Goal: Task Accomplishment & Management: Manage account settings

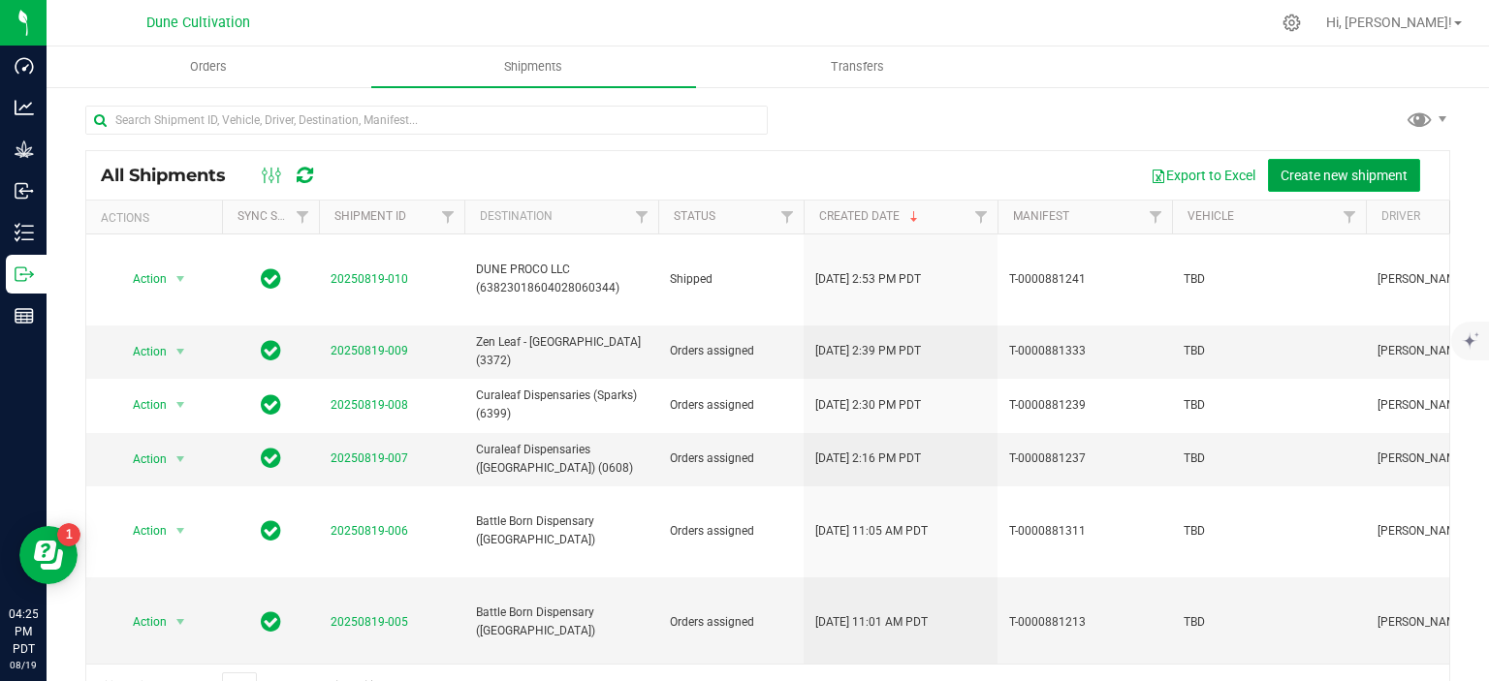
click at [1293, 187] on button "Create new shipment" at bounding box center [1344, 175] width 152 height 33
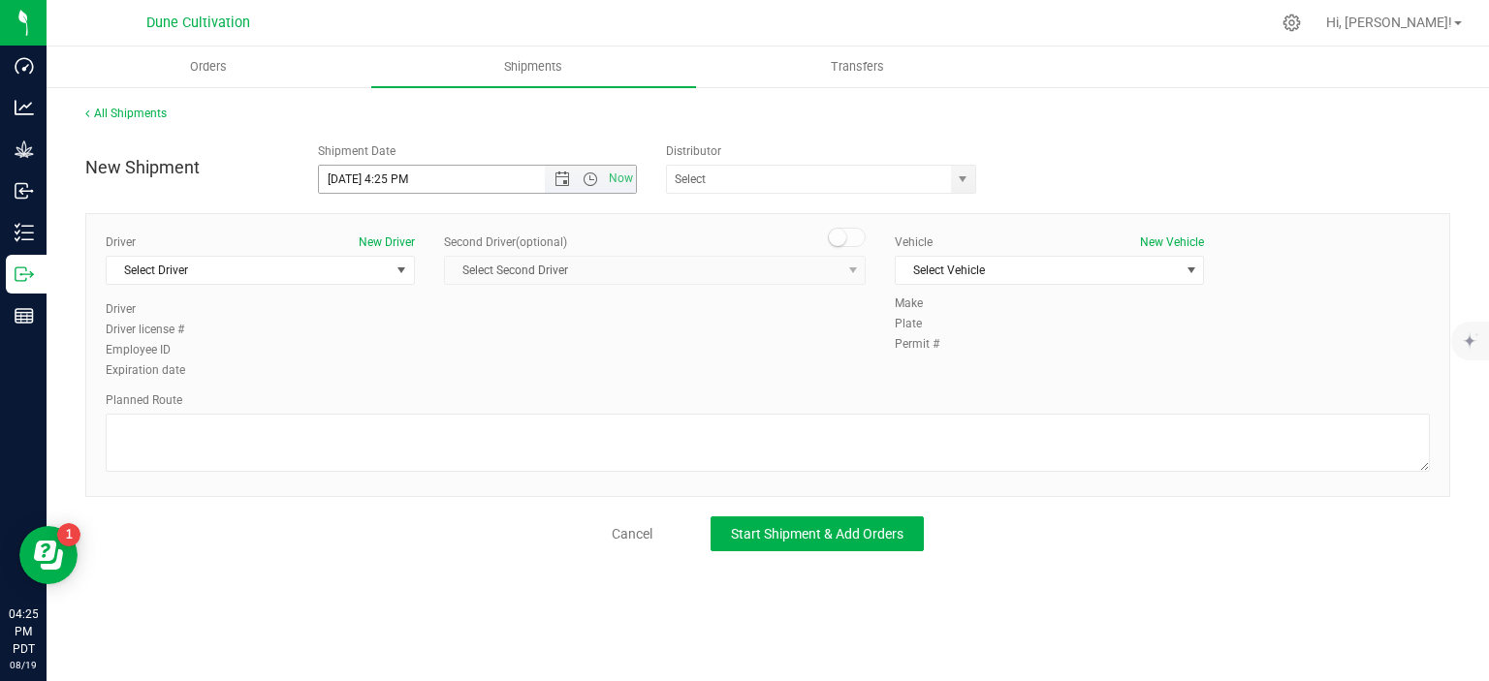
click at [352, 184] on input "8/19/2025 4:25 PM" at bounding box center [449, 179] width 260 height 27
drag, startPoint x: 468, startPoint y: 192, endPoint x: 390, endPoint y: 180, distance: 79.4
click at [390, 180] on input "8/20/2025 4:25 PM" at bounding box center [449, 179] width 260 height 27
click at [962, 172] on span "select" at bounding box center [963, 180] width 16 height 16
type input "8/20/2025 2:00 PM"
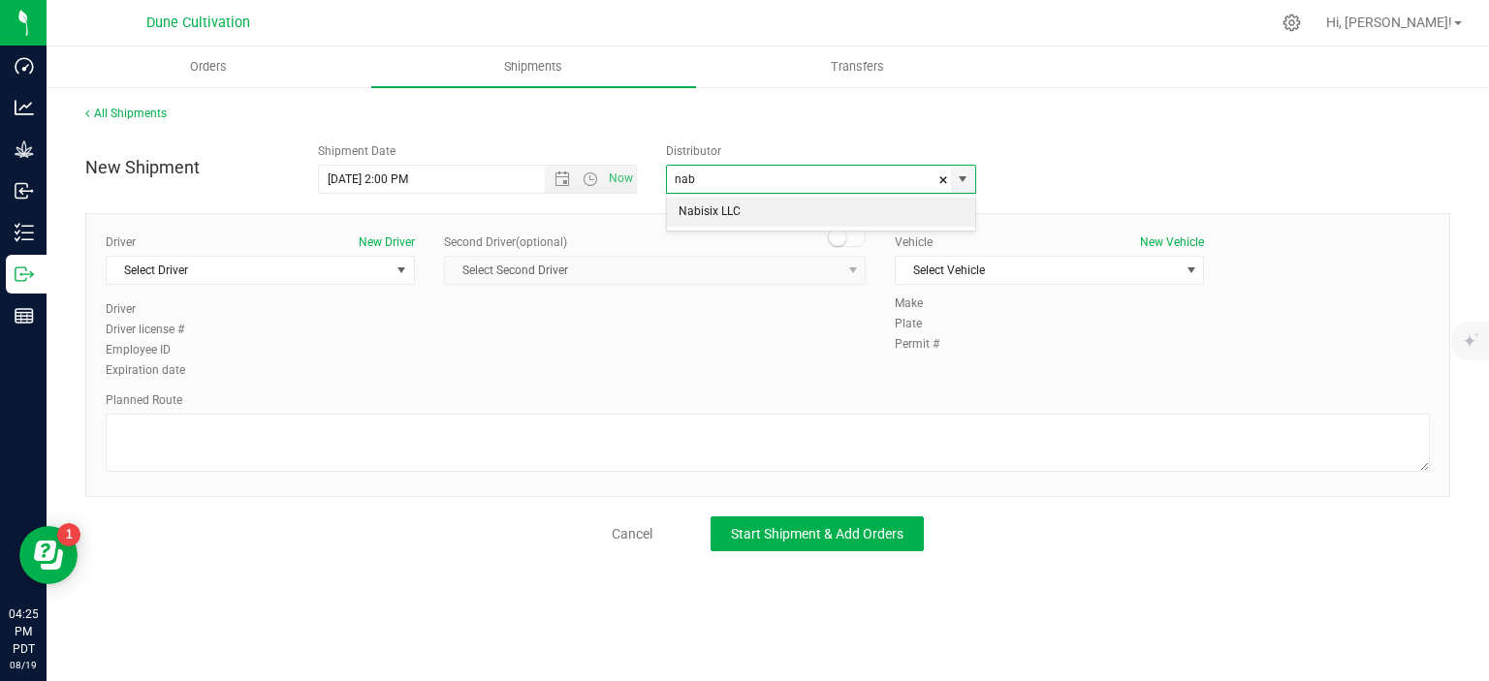
click at [828, 210] on li "Nabisix LLC" at bounding box center [821, 212] width 308 height 29
type input "Nabisix LLC"
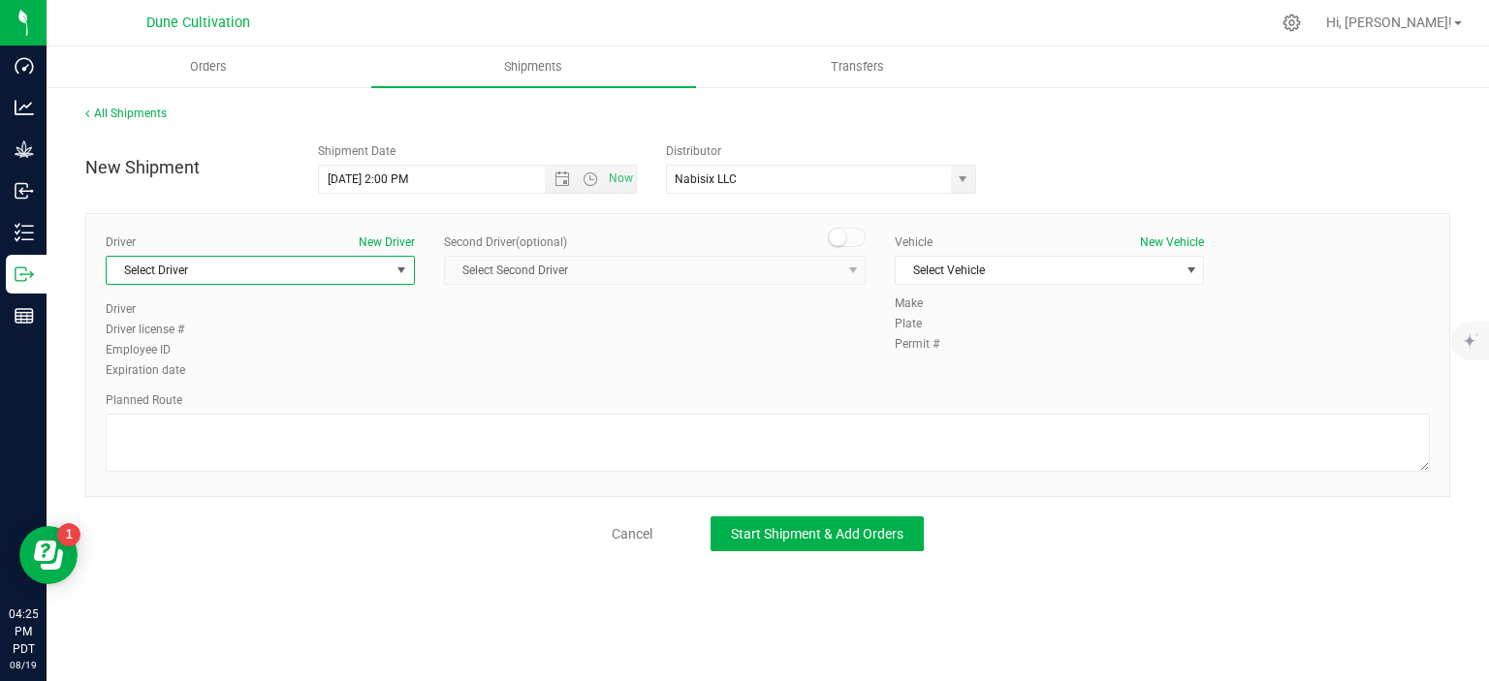
click at [383, 275] on span "Select Driver" at bounding box center [248, 270] width 283 height 27
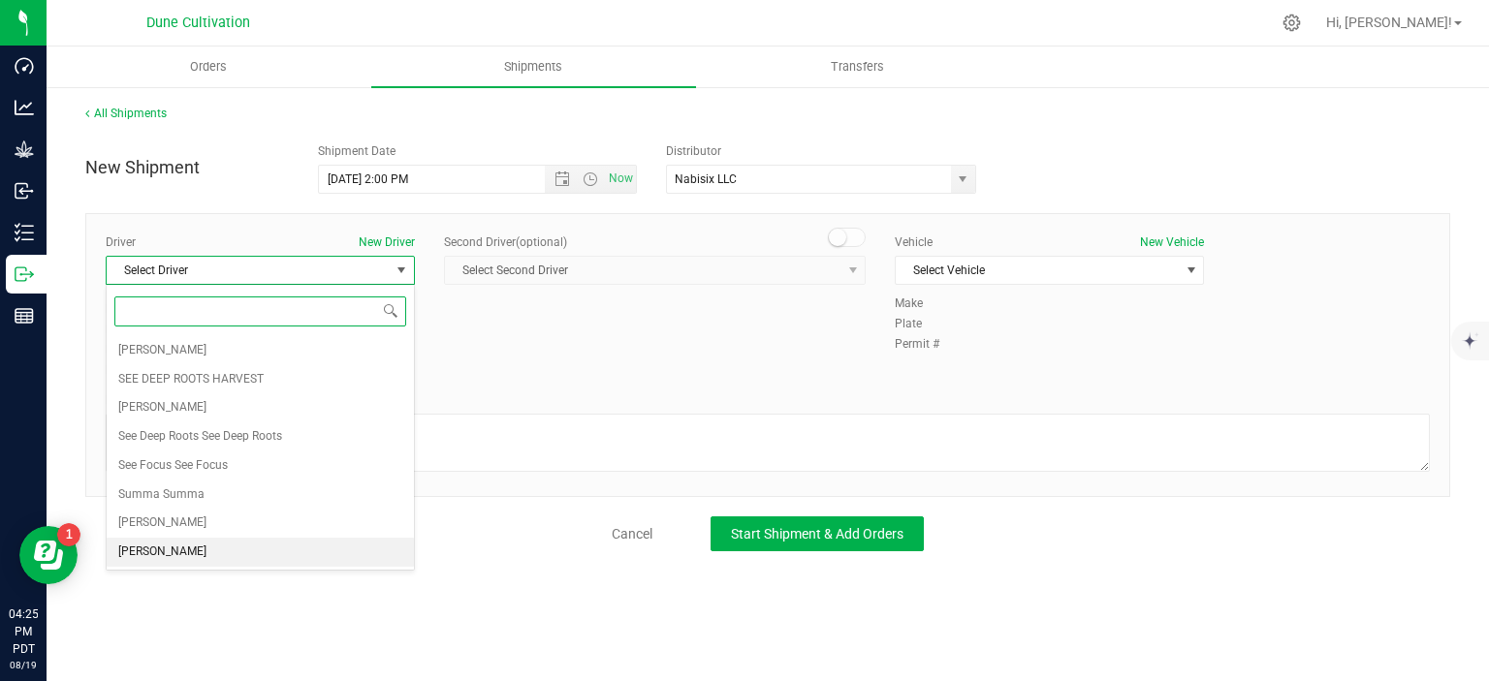
click at [237, 549] on li "TBD TBD" at bounding box center [260, 552] width 307 height 29
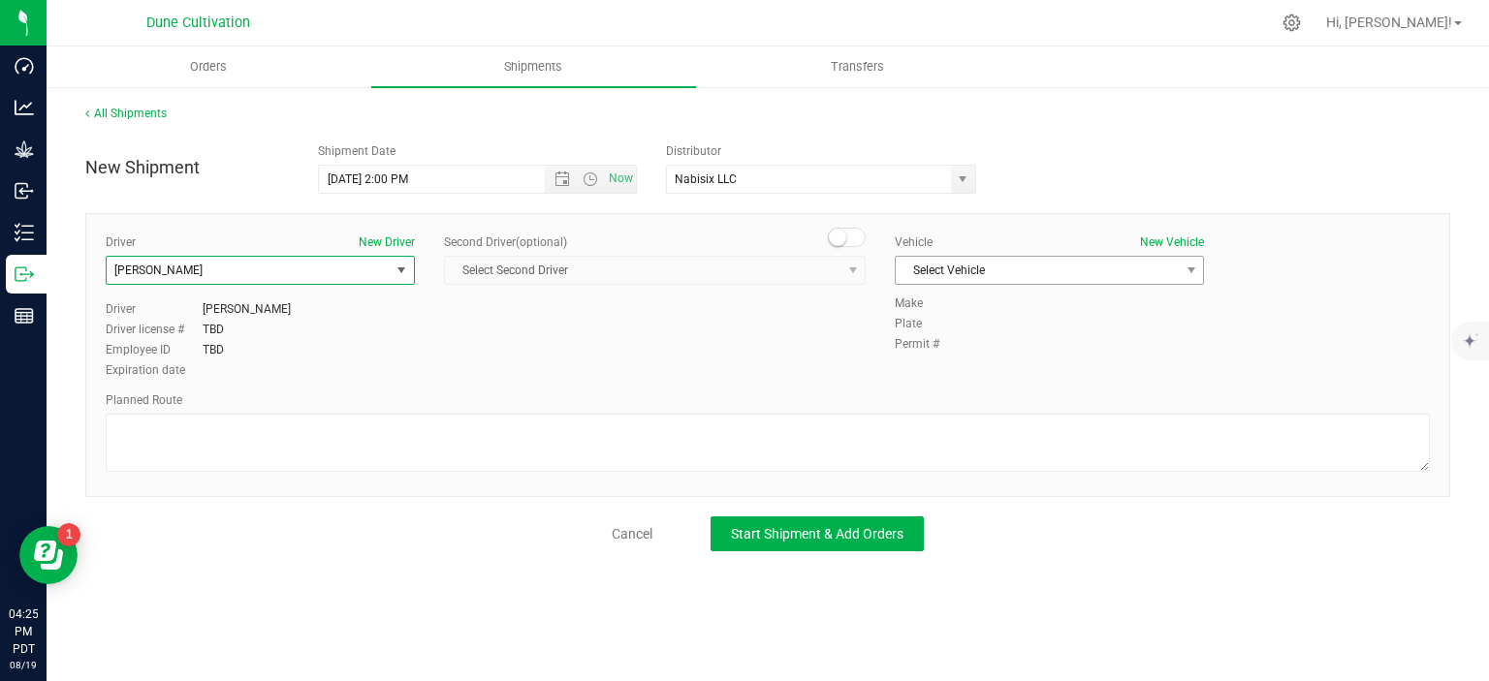
click at [1046, 281] on span "Select Vehicle" at bounding box center [1037, 270] width 283 height 27
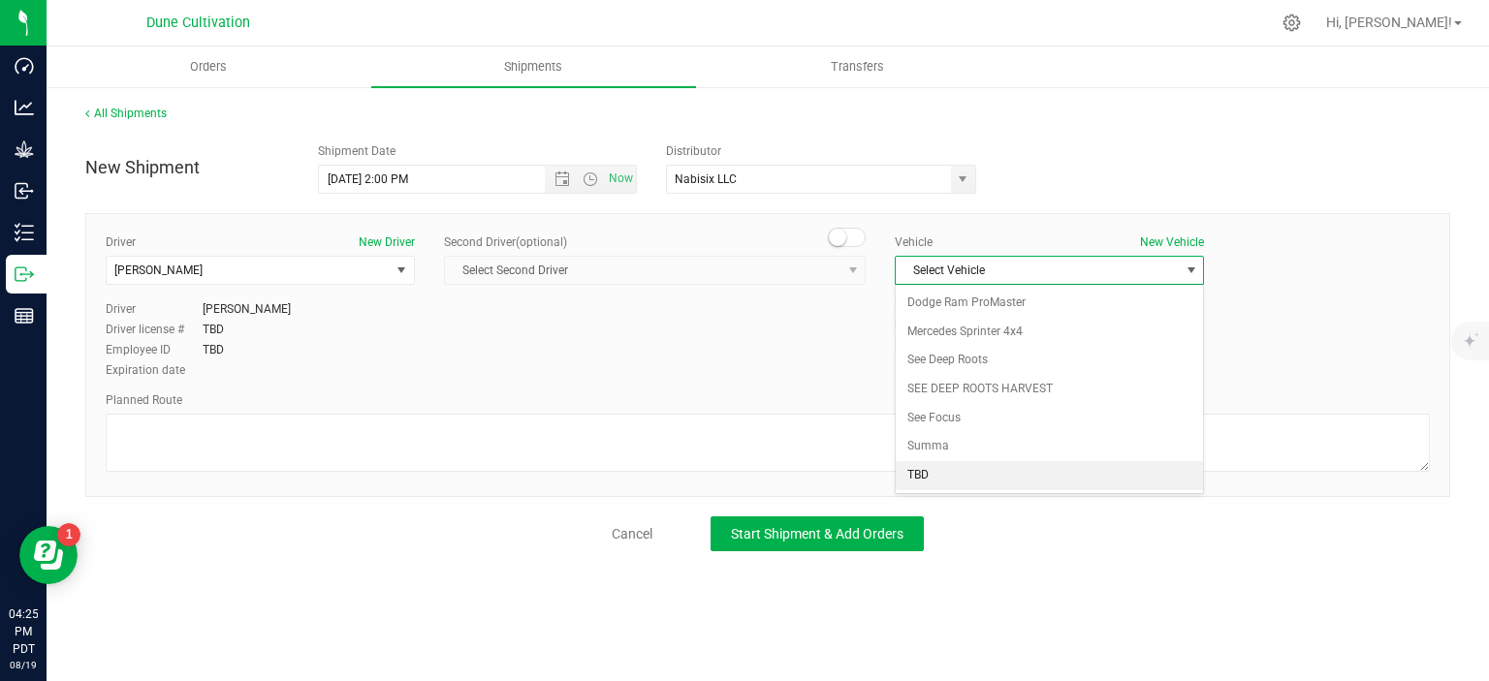
click at [946, 462] on li "TBD" at bounding box center [1049, 475] width 307 height 29
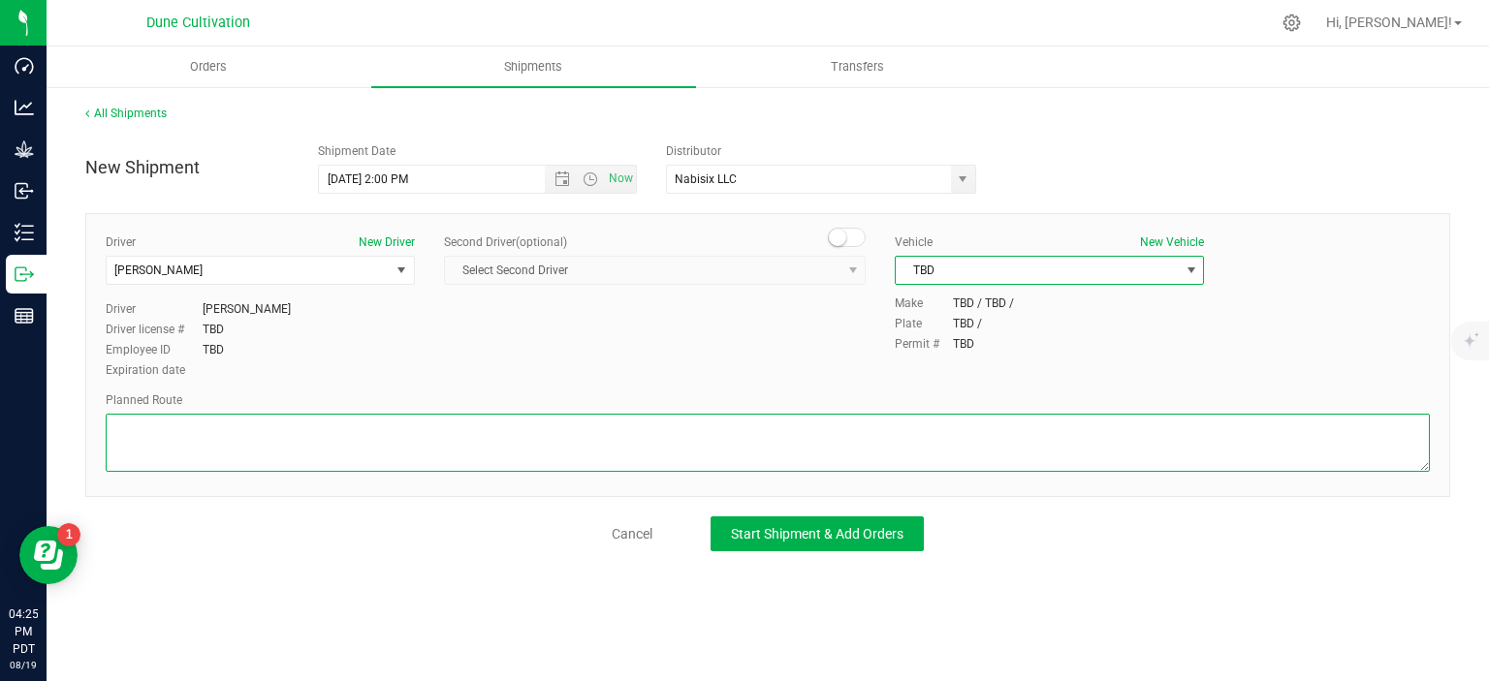
click at [219, 439] on textarea at bounding box center [768, 443] width 1324 height 58
paste textarea "Get on I-11/US-95 N in Las Vegas from E Craig Rd 18 min (7.4 mi) Follow US-95 N…"
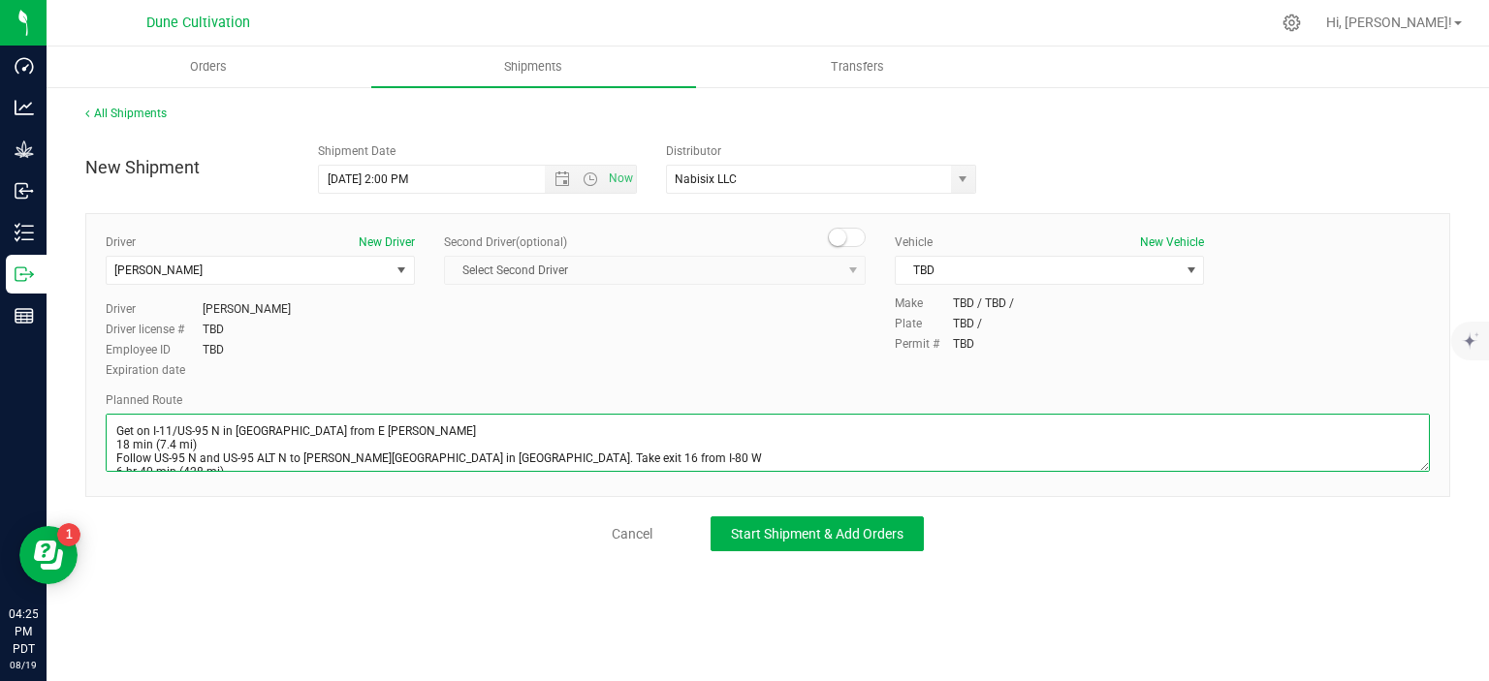
scroll to position [37, 0]
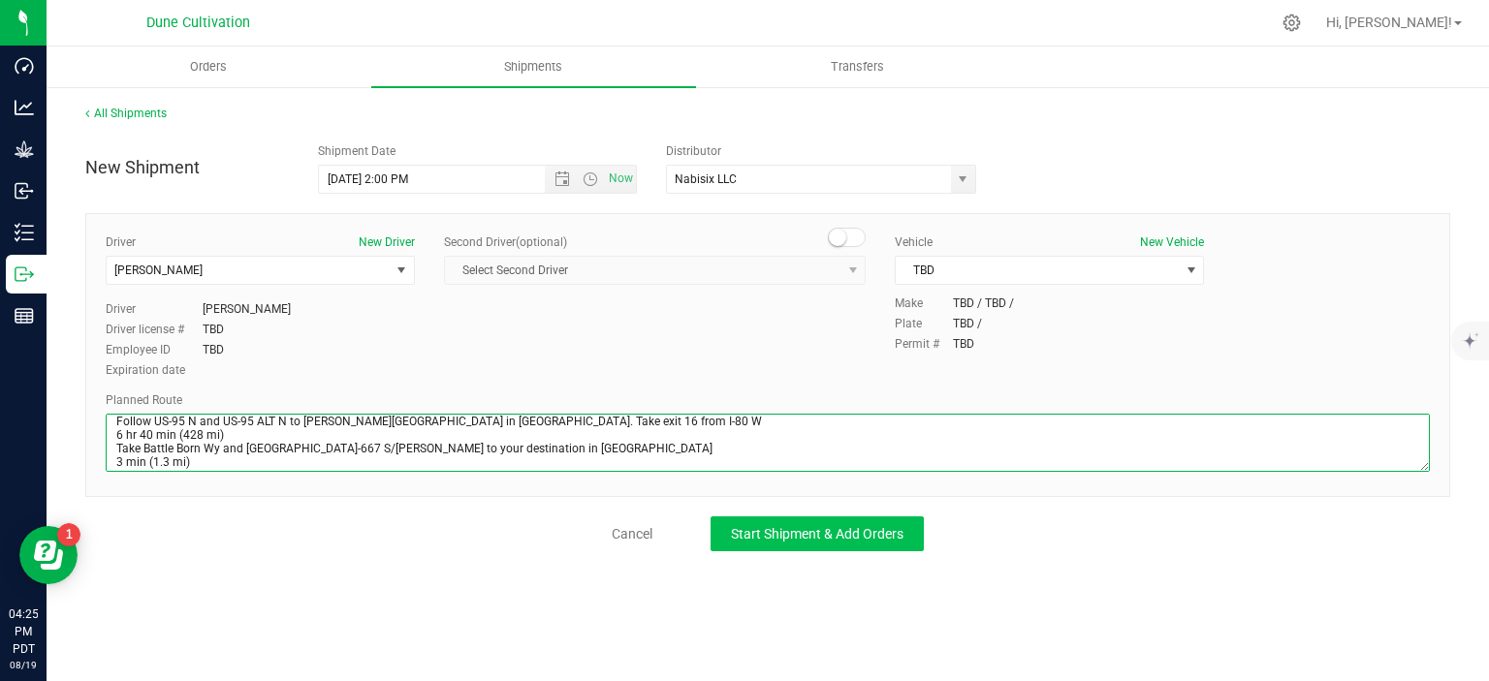
type textarea "Get on I-11/US-95 N in Las Vegas from E Craig Rd 18 min (7.4 mi) Follow US-95 N…"
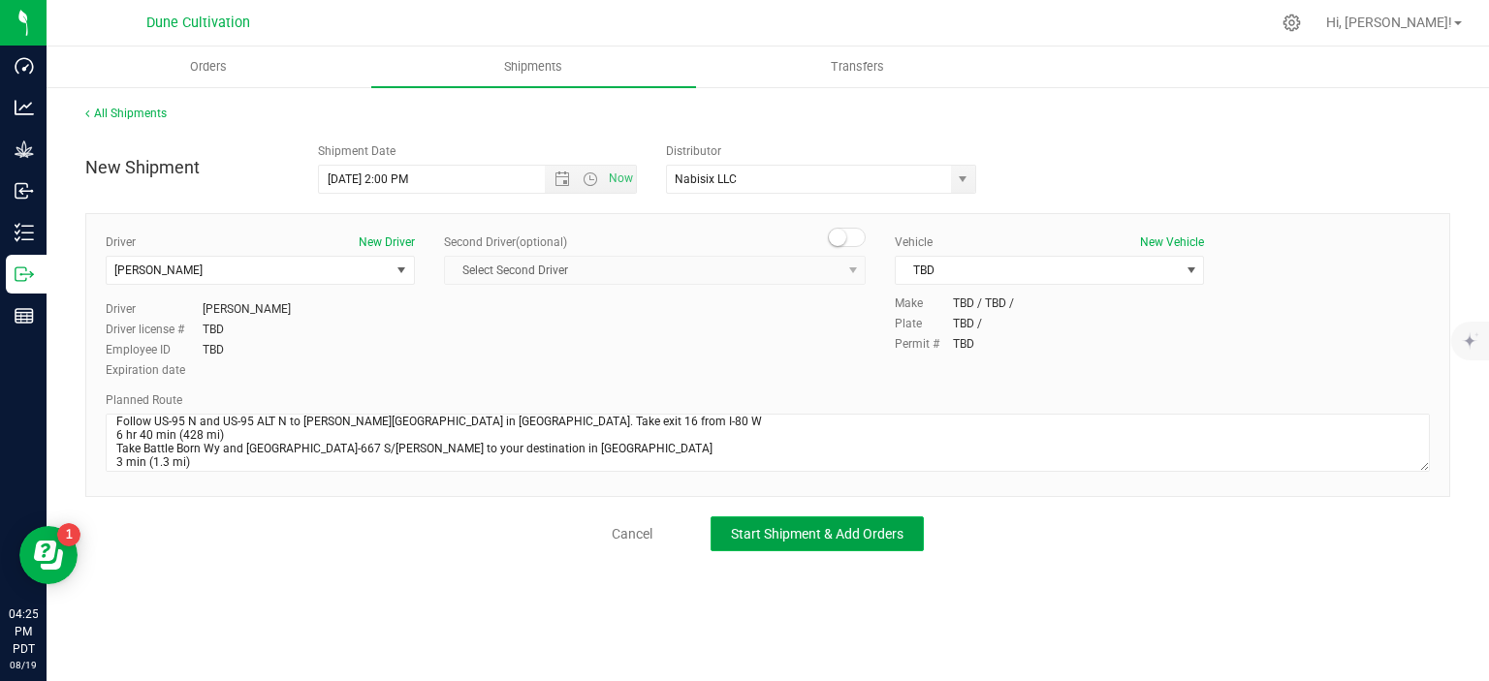
click at [773, 530] on span "Start Shipment & Add Orders" at bounding box center [817, 534] width 173 height 16
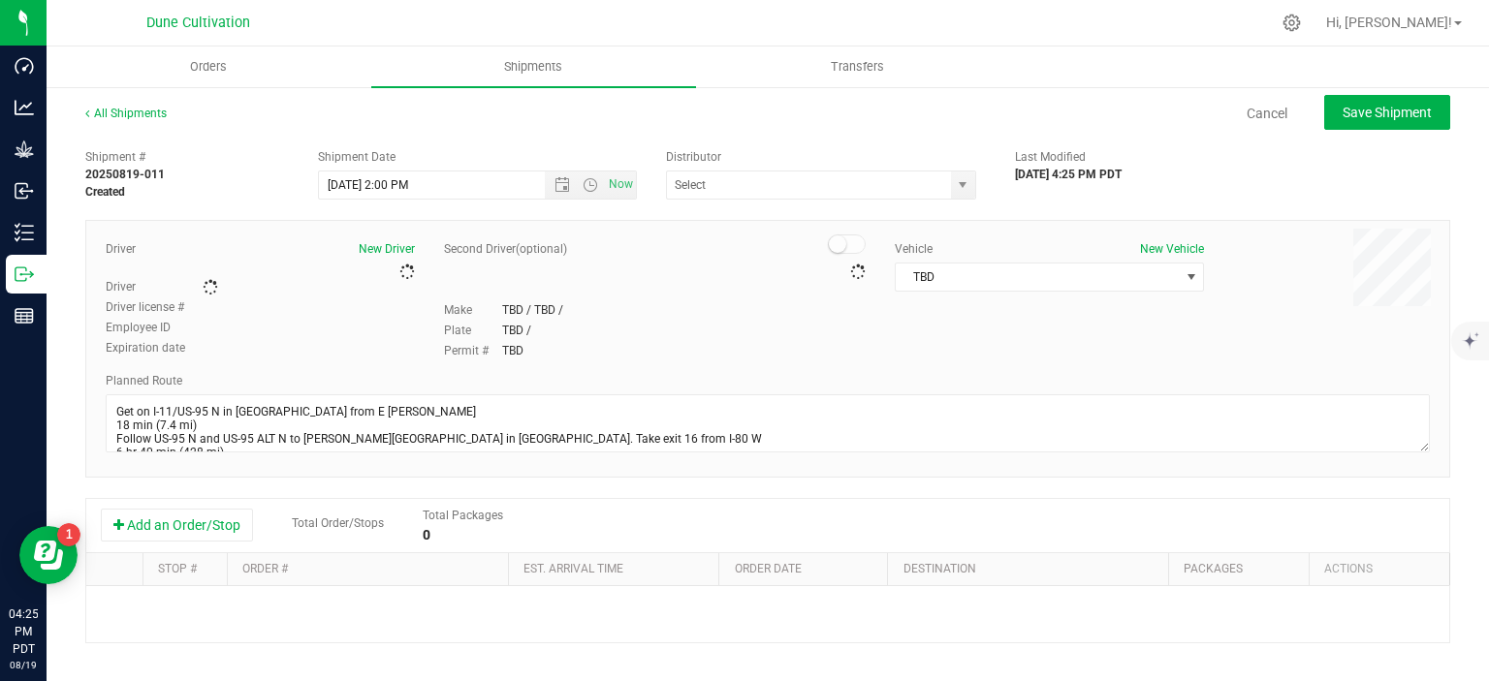
type input "Nabisix LLC"
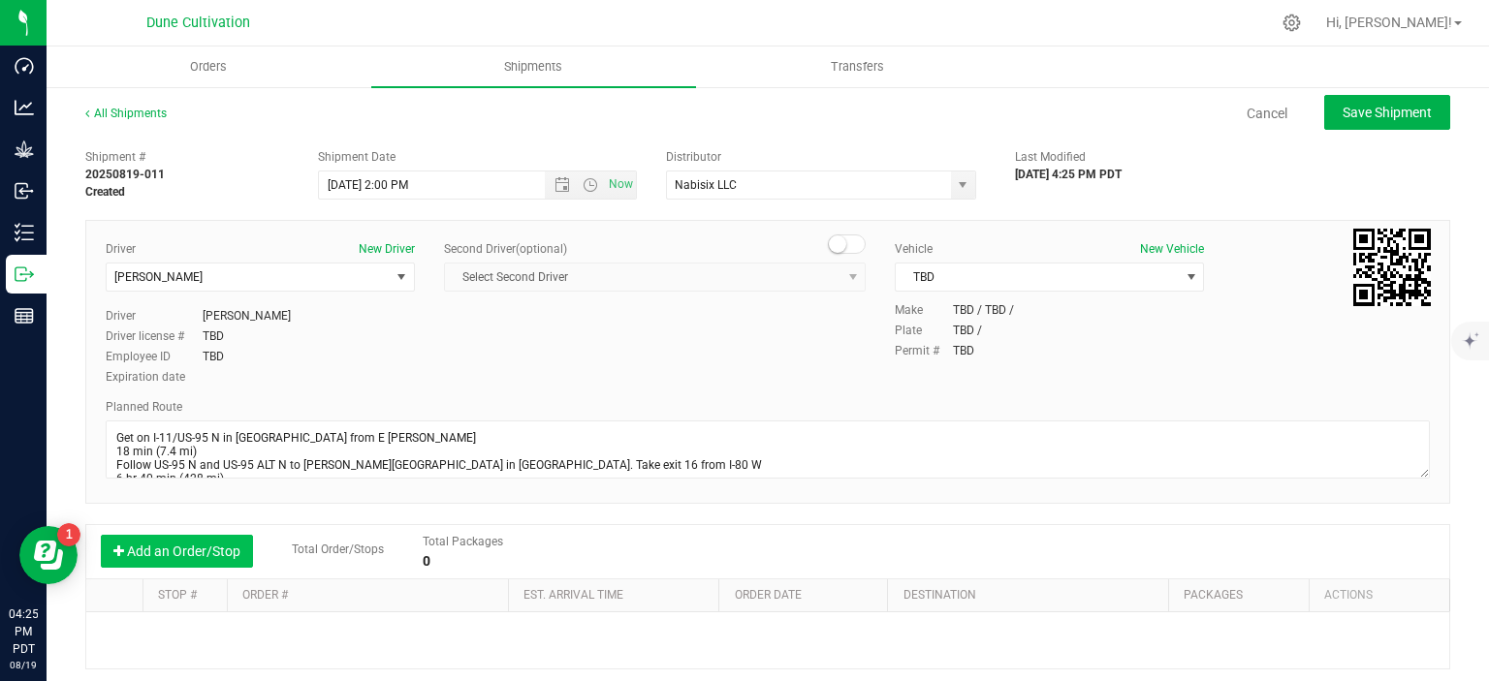
click at [191, 540] on button "Add an Order/Stop" at bounding box center [177, 551] width 152 height 33
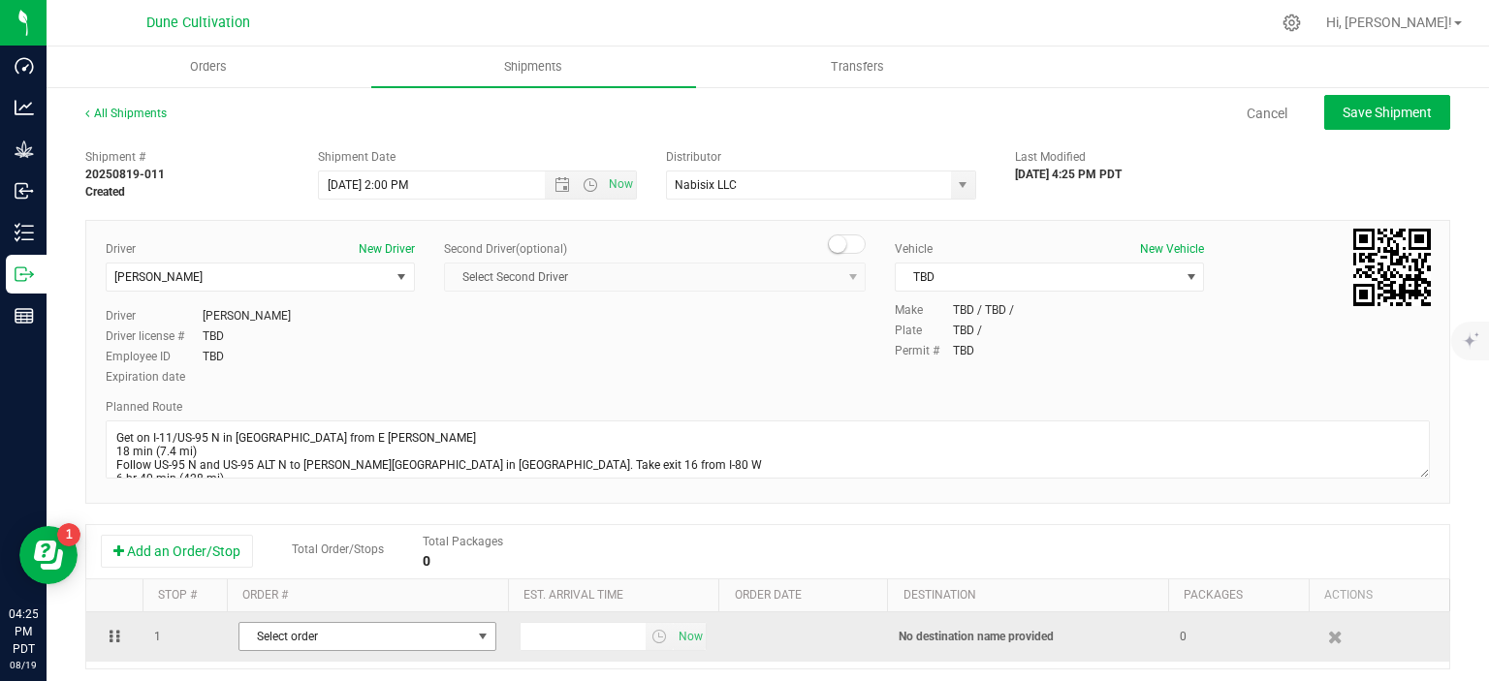
click at [337, 629] on span "Select order" at bounding box center [355, 636] width 232 height 27
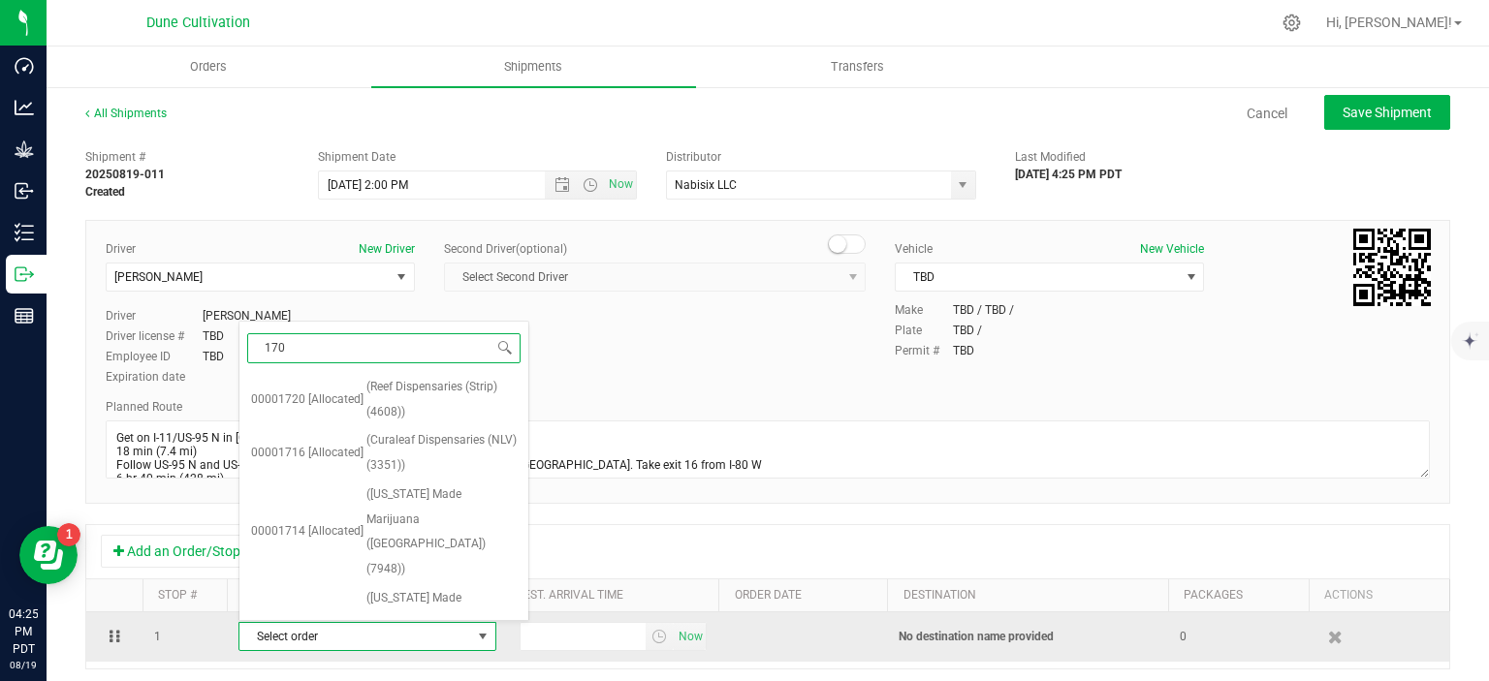
type input "1703"
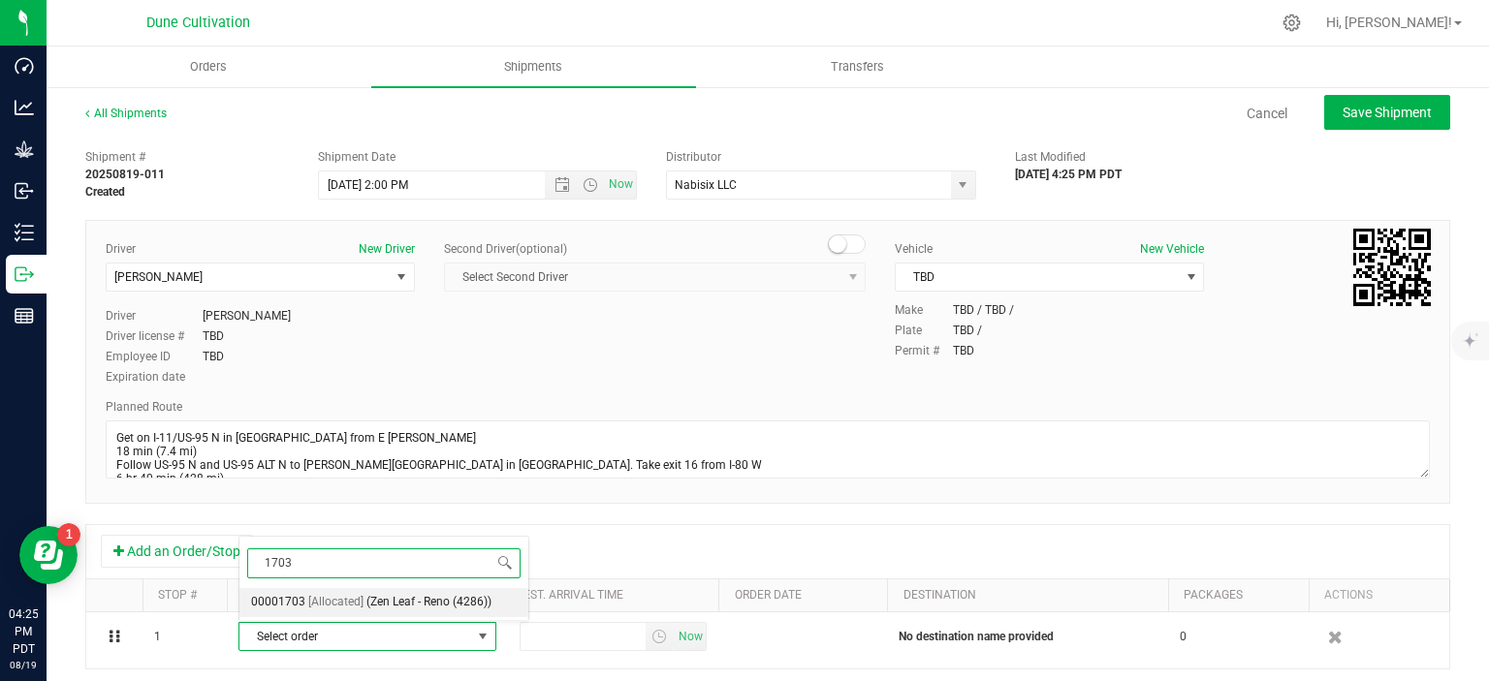
click at [382, 609] on span "(Zen Leaf - Reno (4286))" at bounding box center [428, 602] width 125 height 25
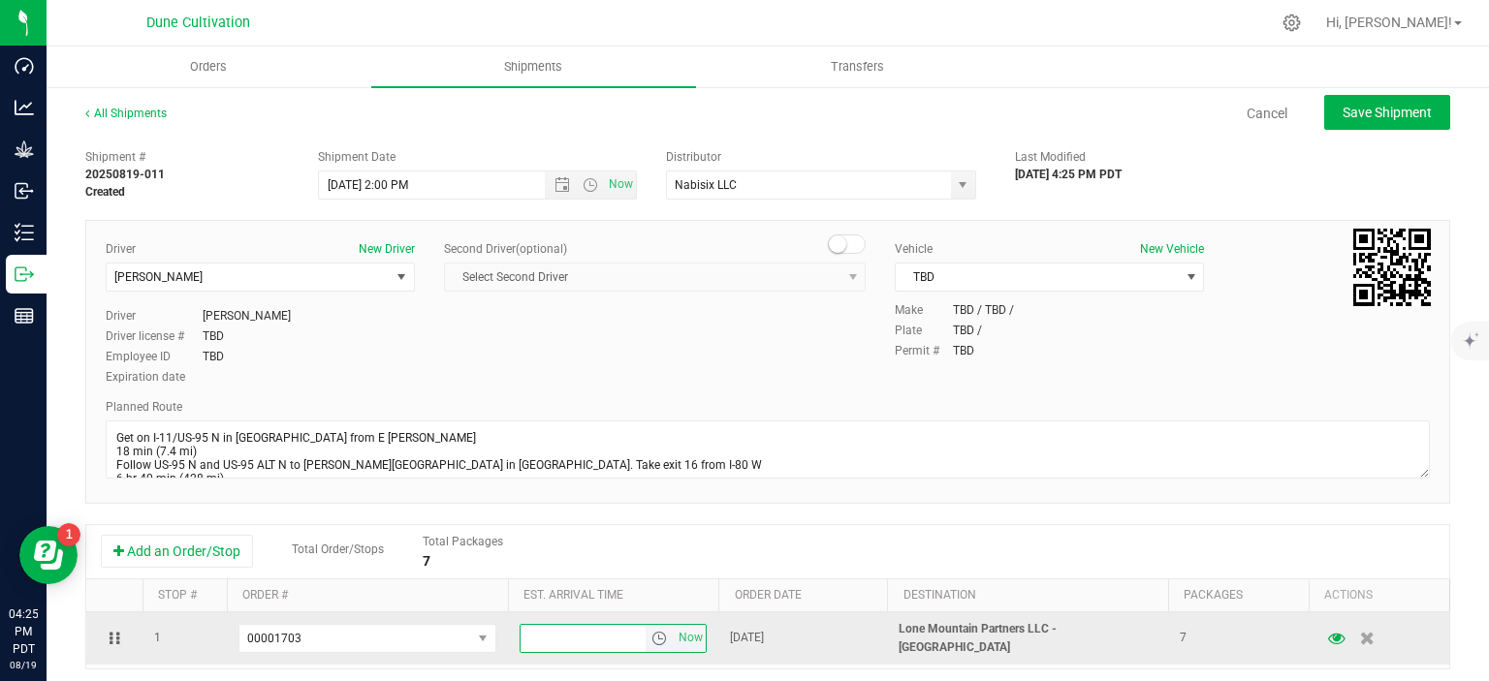
click at [545, 633] on input "text" at bounding box center [584, 638] width 126 height 27
type input "5:00 PM"
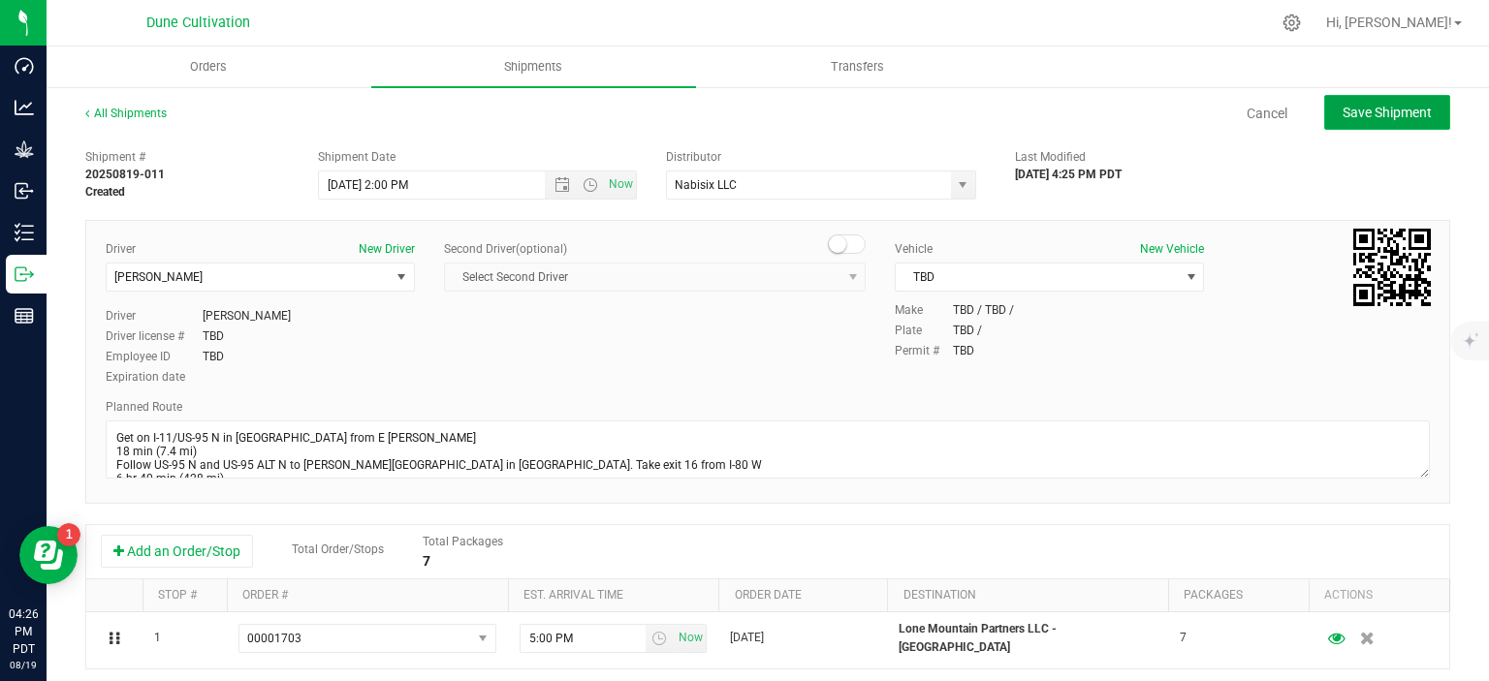
click at [1378, 114] on span "Save Shipment" at bounding box center [1387, 113] width 89 height 16
type input "8/20/2025 9:00 PM"
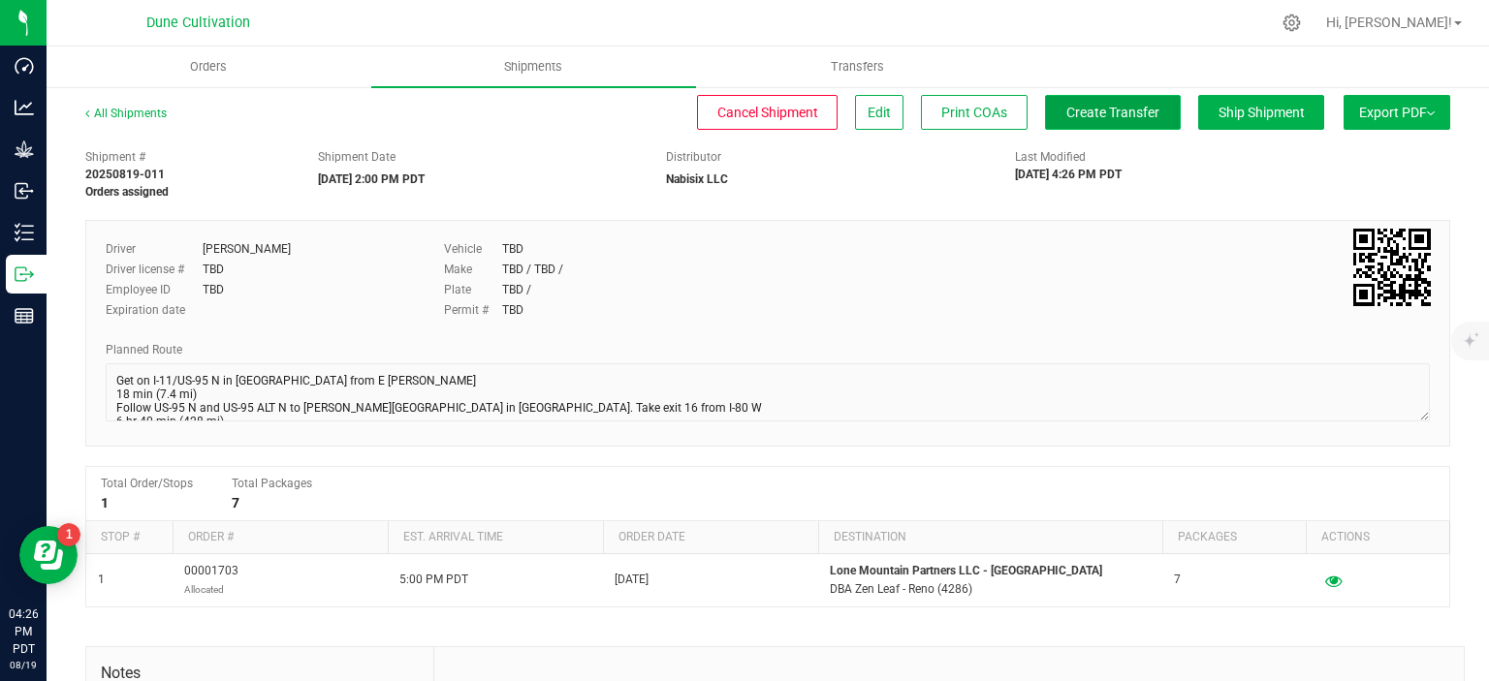
click at [1111, 97] on button "Create Transfer" at bounding box center [1113, 112] width 136 height 35
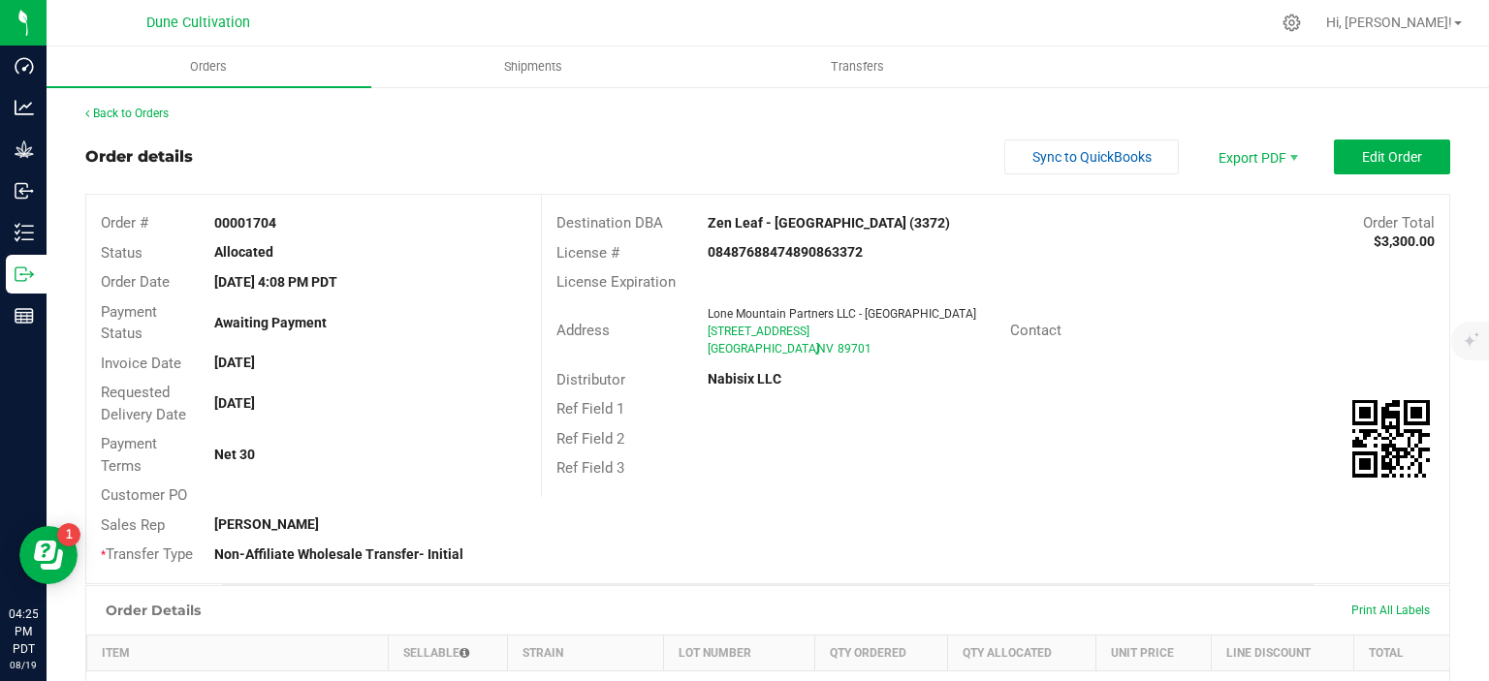
scroll to position [611, 0]
drag, startPoint x: 789, startPoint y: 343, endPoint x: 705, endPoint y: 332, distance: 85.1
click at [705, 332] on div "Lone Mountain Partners LLC - Reno 1605 E 2nd St #103 Reno , NV 89502" at bounding box center [854, 331] width 312 height 52
copy ngx-name-and-address "1605 E 2nd St #103 Reno , NV 89502"
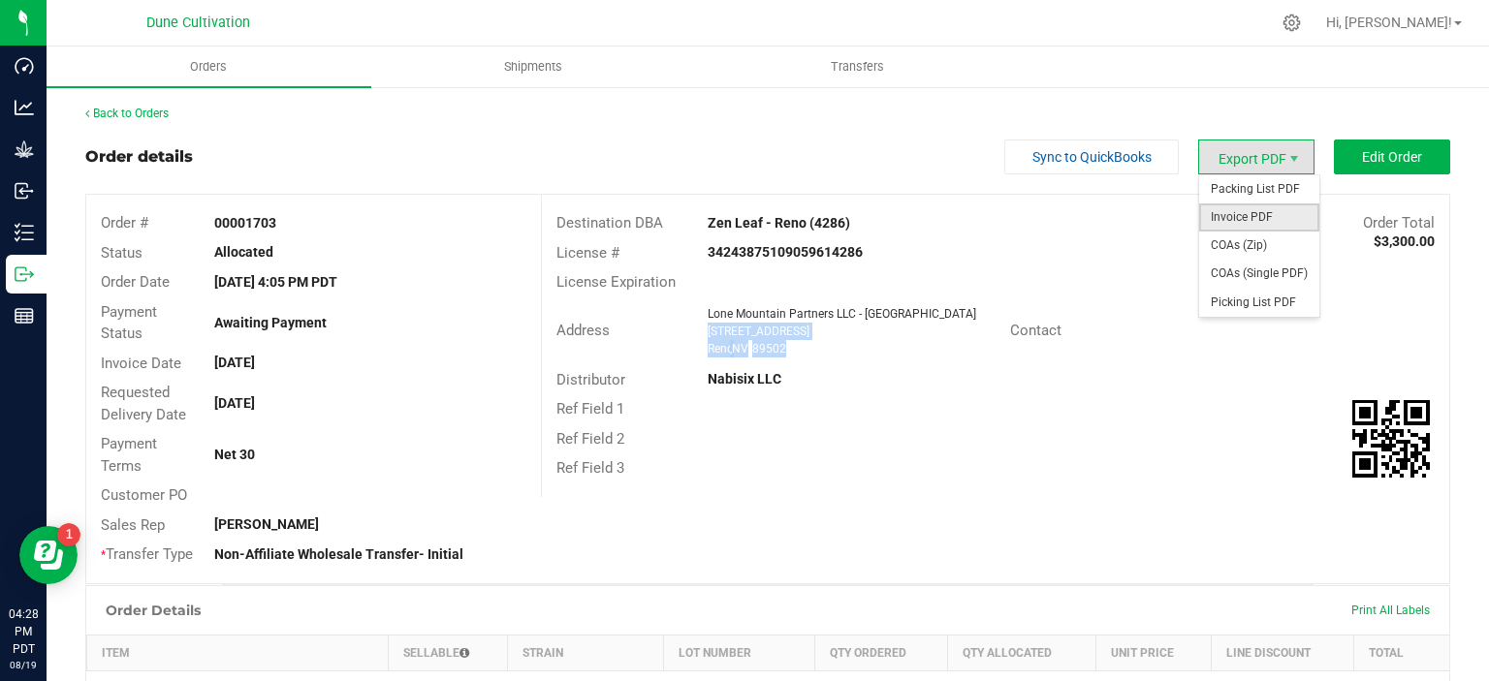
click at [1235, 213] on span "Invoice PDF" at bounding box center [1259, 218] width 120 height 28
click at [1230, 277] on span "COAs (Single PDF)" at bounding box center [1259, 274] width 120 height 28
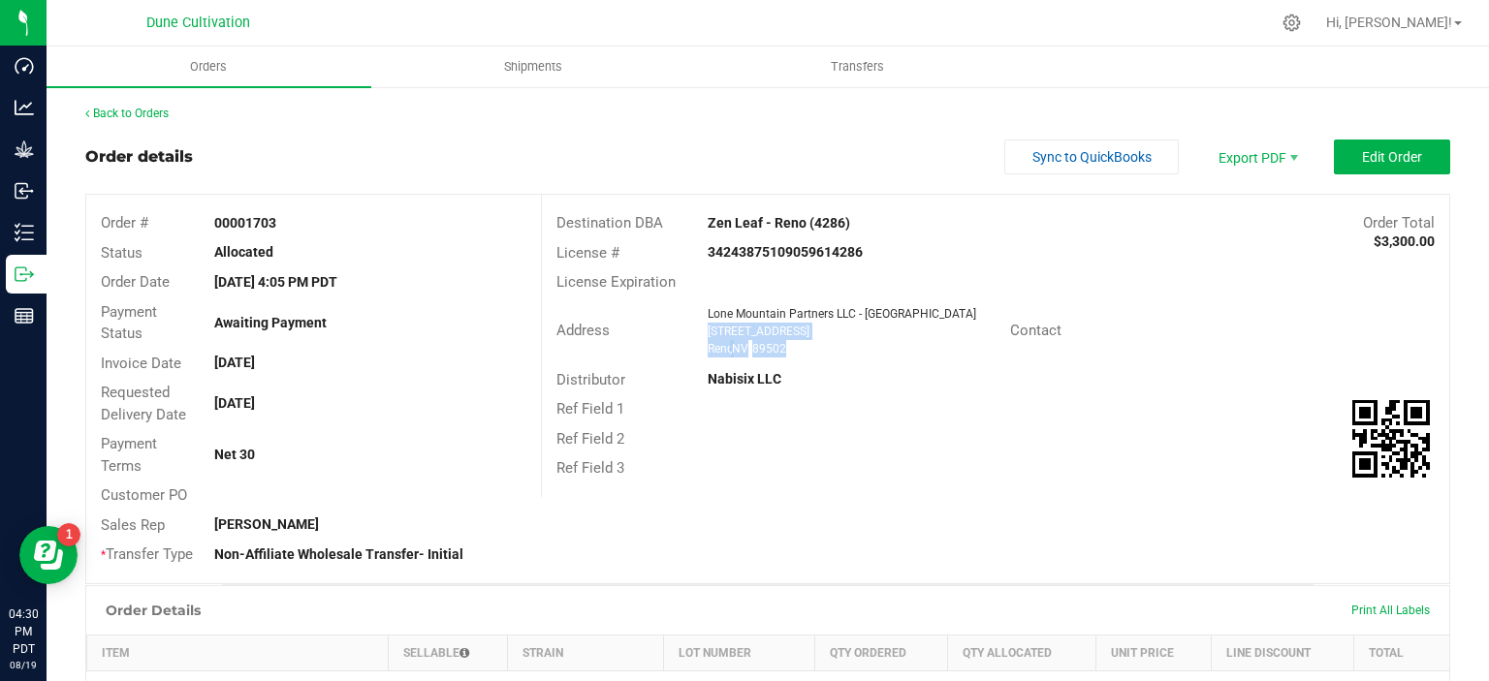
scroll to position [611, 0]
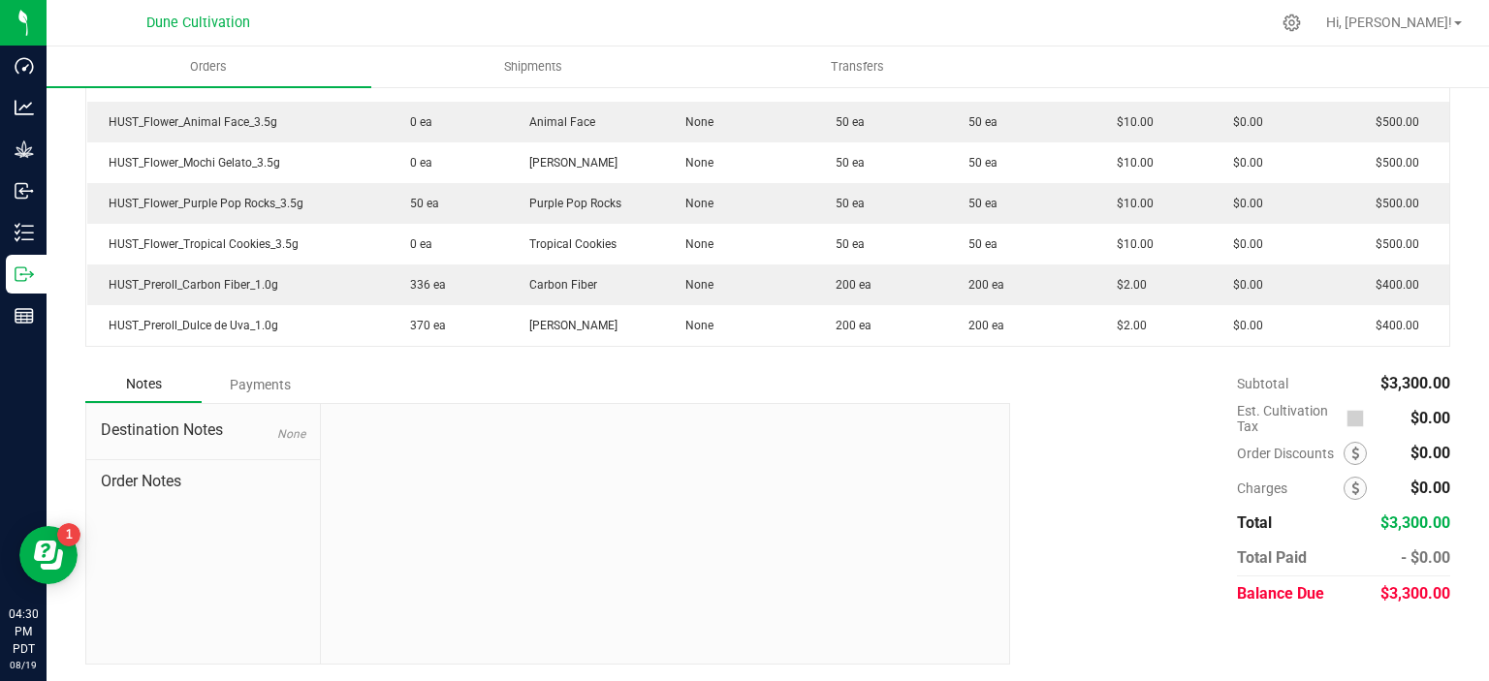
click at [1422, 599] on span "$3,300.00" at bounding box center [1415, 594] width 70 height 18
copy div "$3,300.00"
